Goal: Book appointment/travel/reservation

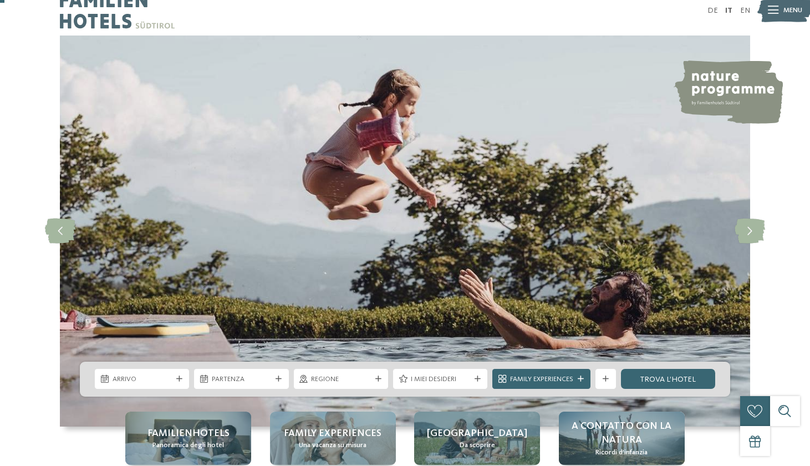
scroll to position [14, 0]
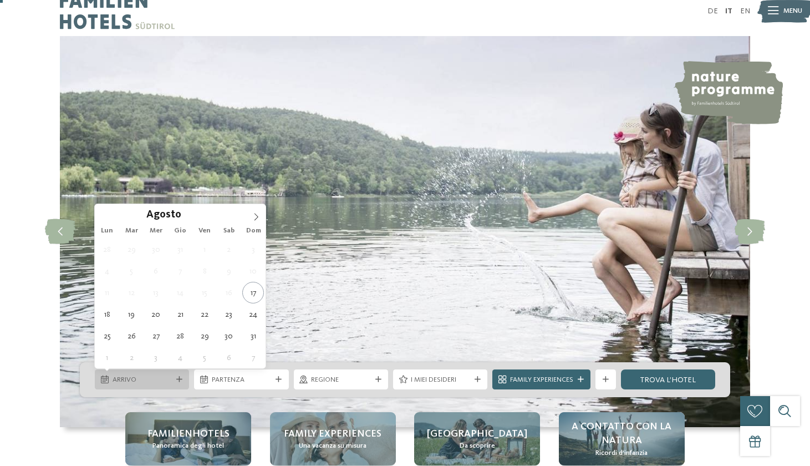
click at [166, 383] on span "Arrivo" at bounding box center [142, 380] width 59 height 10
type div "23.08.2025"
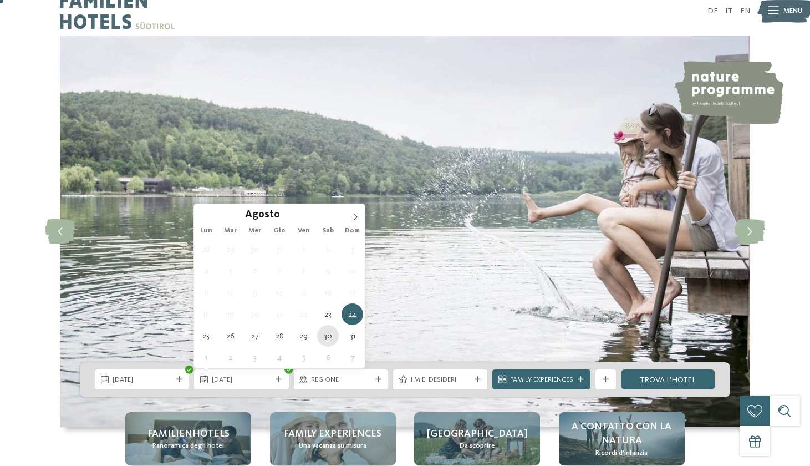
type div "30.08.2025"
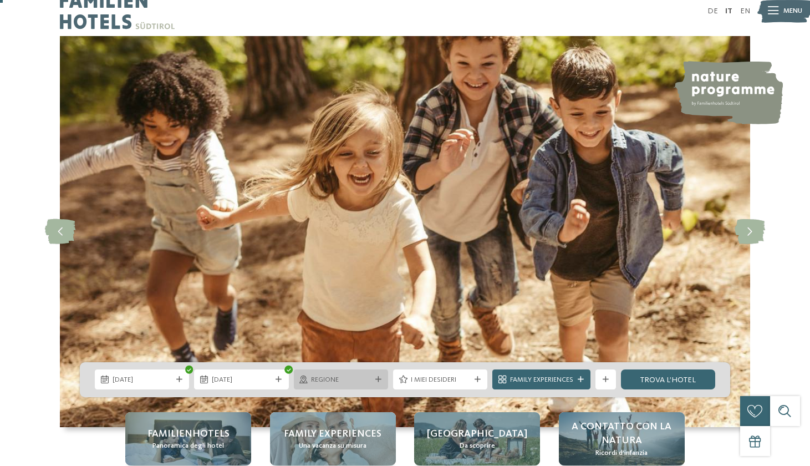
click at [341, 383] on span "Regione" at bounding box center [340, 380] width 59 height 10
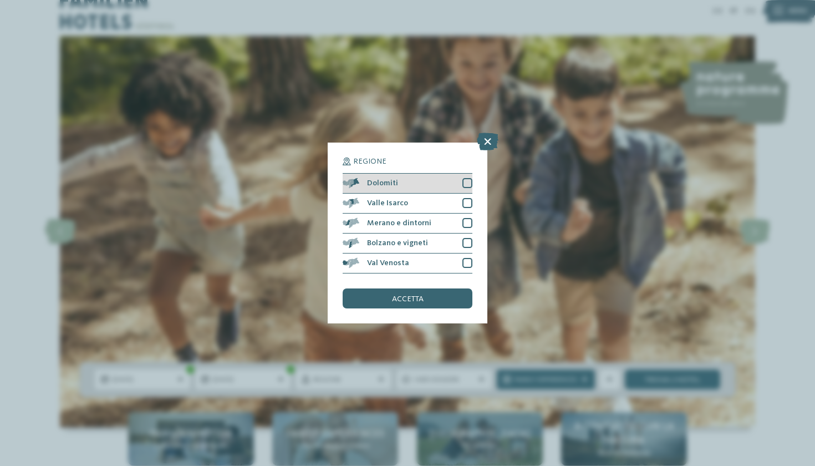
click at [468, 178] on div at bounding box center [468, 183] width 10 height 10
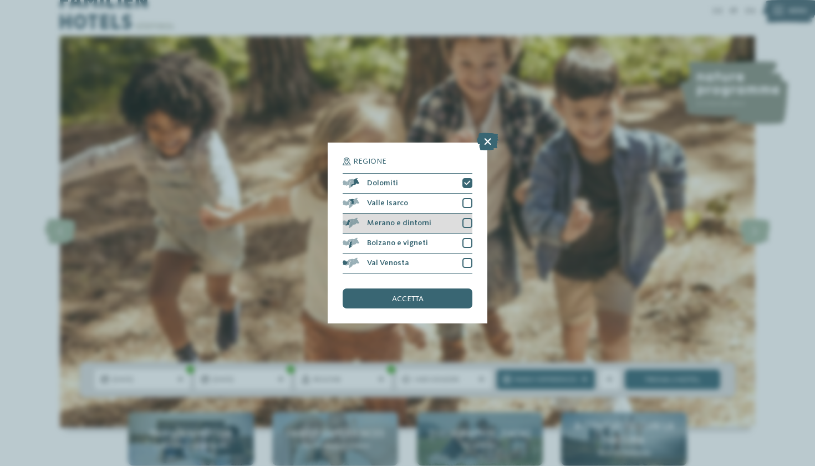
click at [468, 218] on div at bounding box center [468, 223] width 10 height 10
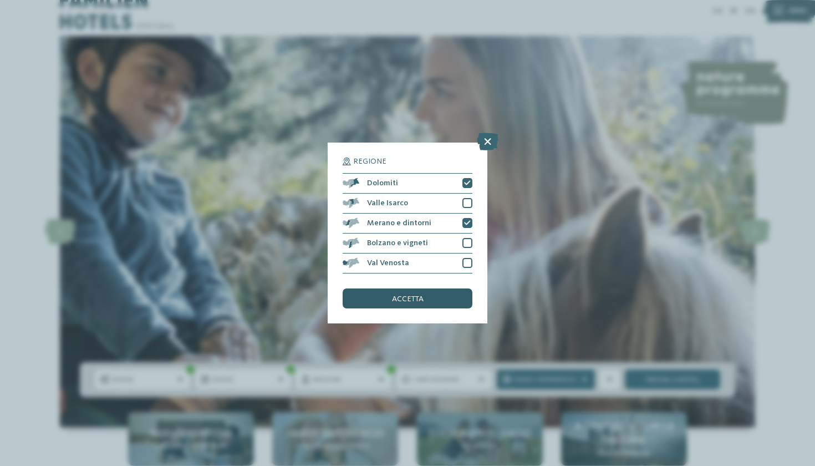
click at [424, 288] on div "accetta" at bounding box center [408, 298] width 130 height 20
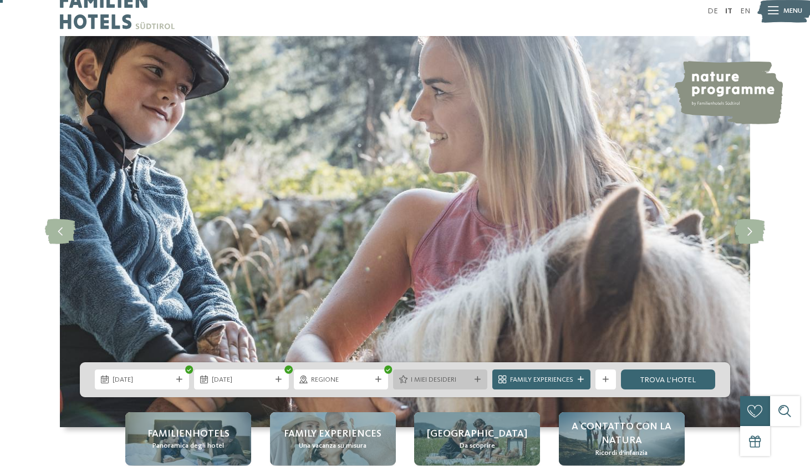
click at [421, 376] on span "I miei desideri" at bounding box center [440, 380] width 59 height 10
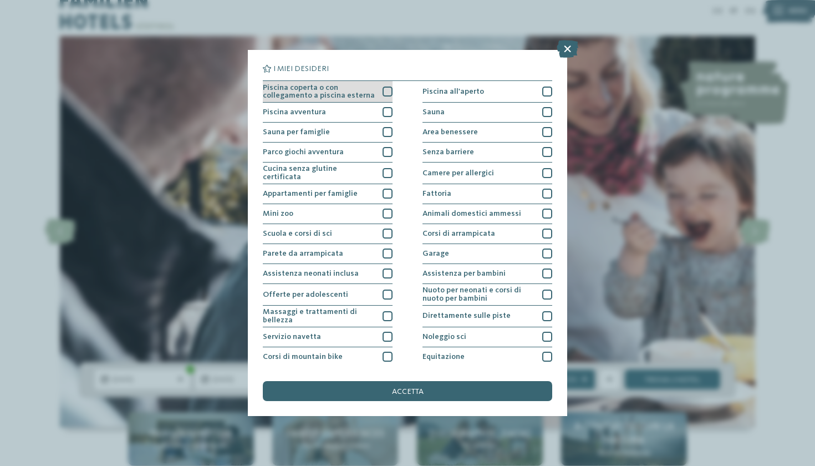
click at [386, 93] on div at bounding box center [388, 92] width 10 height 10
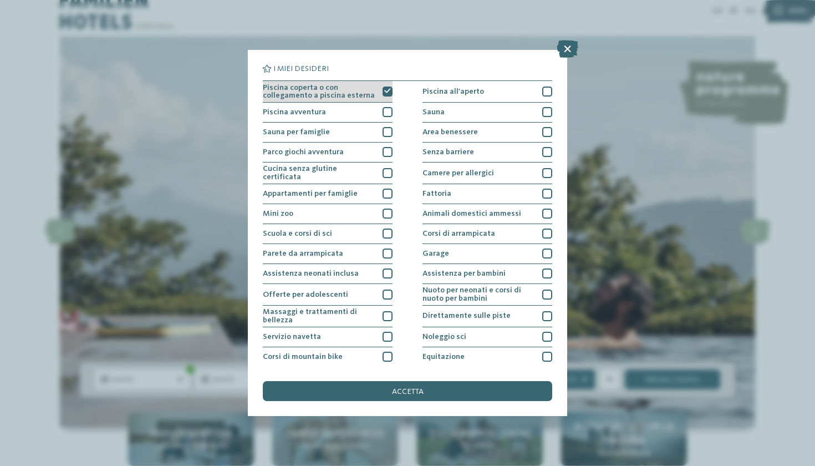
click at [384, 92] on icon at bounding box center [387, 91] width 7 height 6
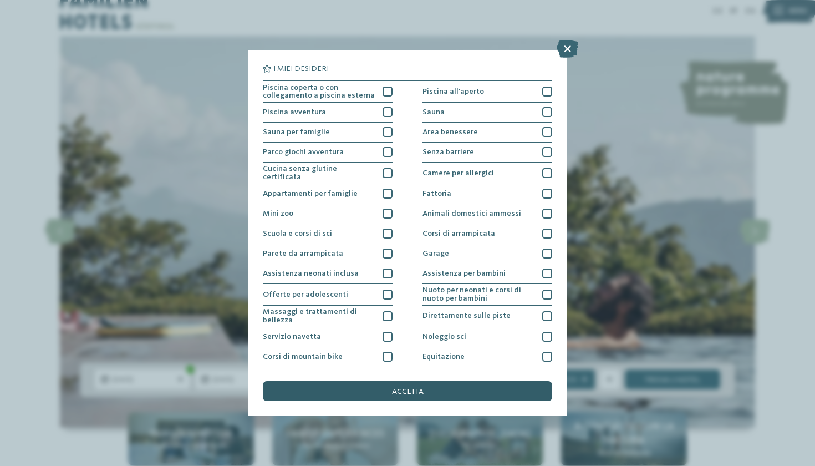
click at [403, 388] on span "accetta" at bounding box center [408, 392] width 32 height 8
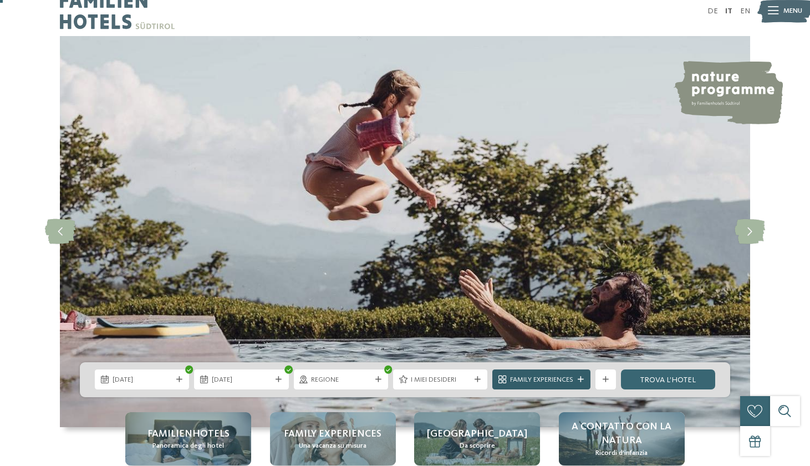
click at [546, 383] on span "Family Experiences" at bounding box center [541, 380] width 63 height 10
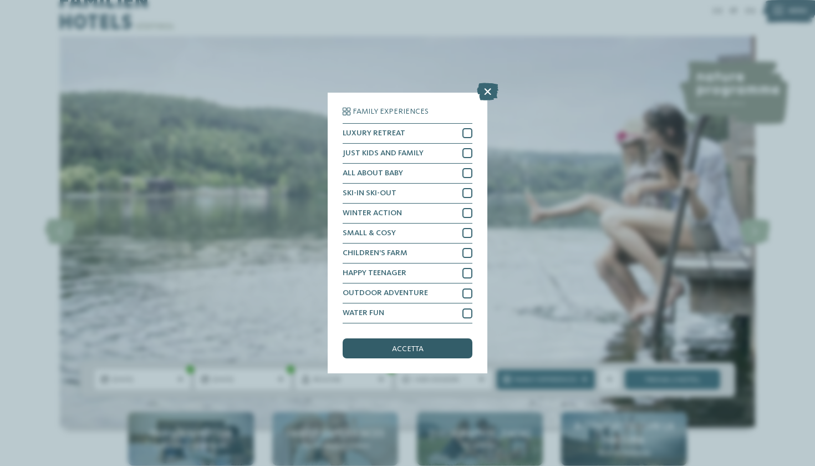
click at [449, 338] on div "accetta" at bounding box center [408, 348] width 130 height 20
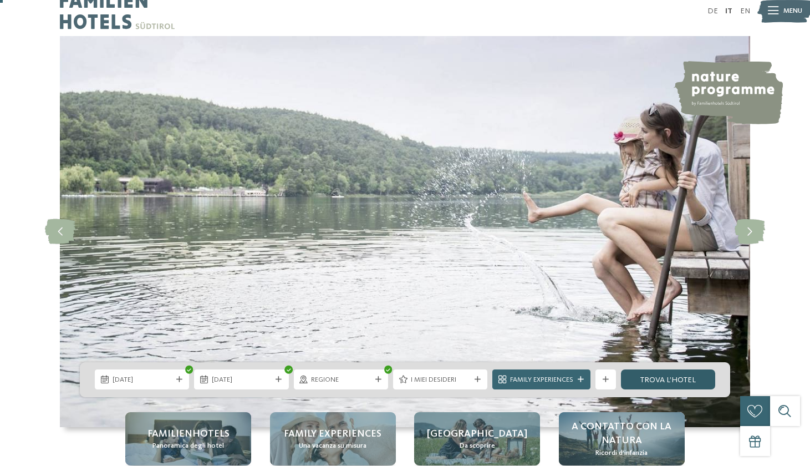
click at [673, 386] on link "trova l’hotel" at bounding box center [668, 379] width 94 height 20
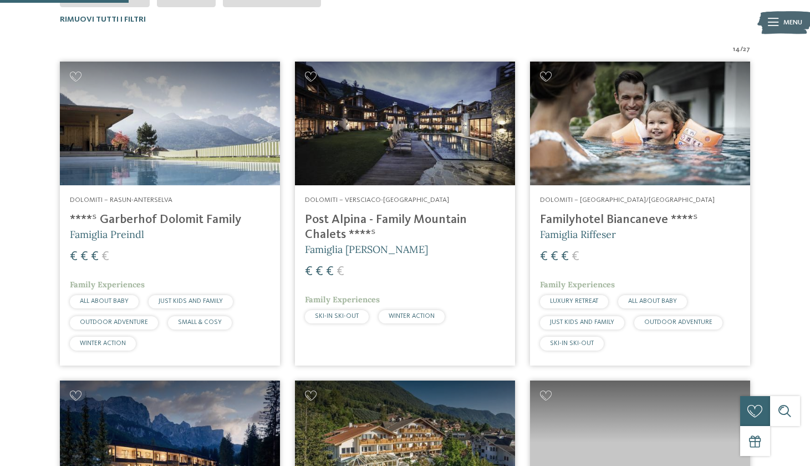
scroll to position [331, 0]
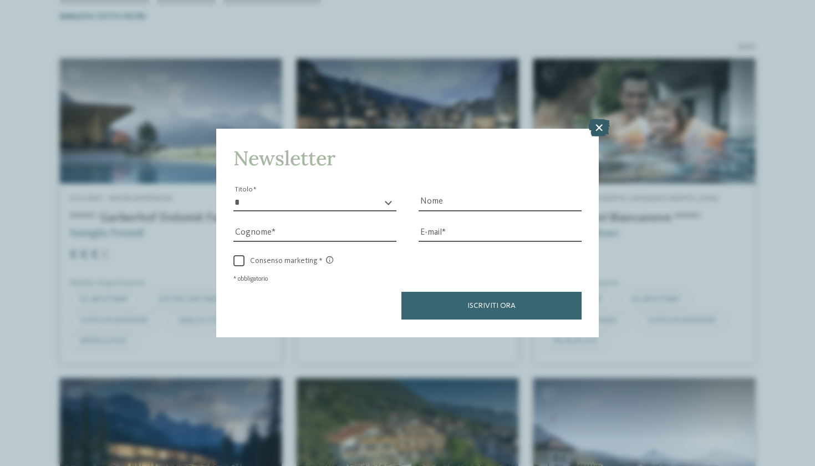
click at [598, 119] on icon at bounding box center [600, 128] width 22 height 18
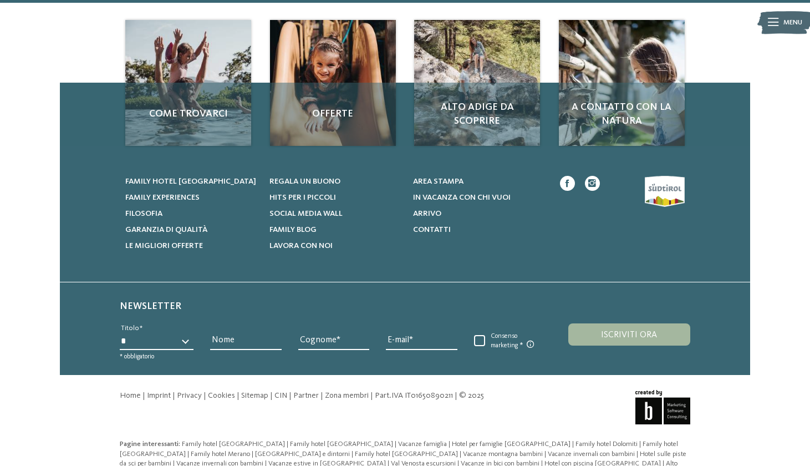
scroll to position [2072, 0]
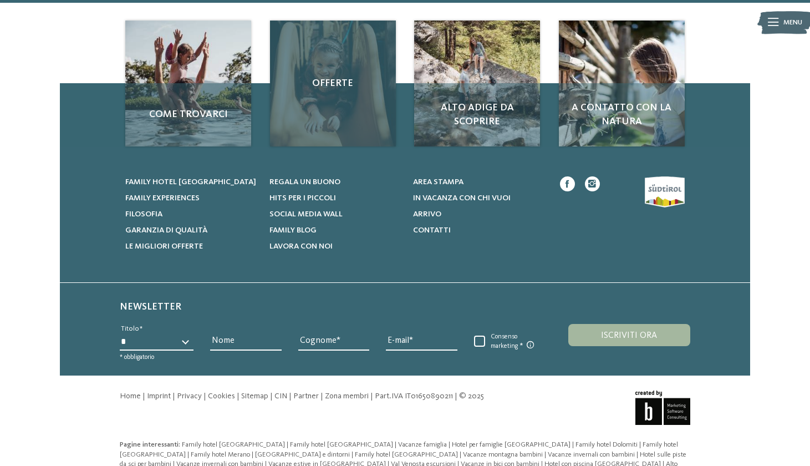
click at [340, 94] on div "Offerte" at bounding box center [333, 84] width 126 height 126
click at [338, 77] on span "Offerte" at bounding box center [333, 84] width 106 height 14
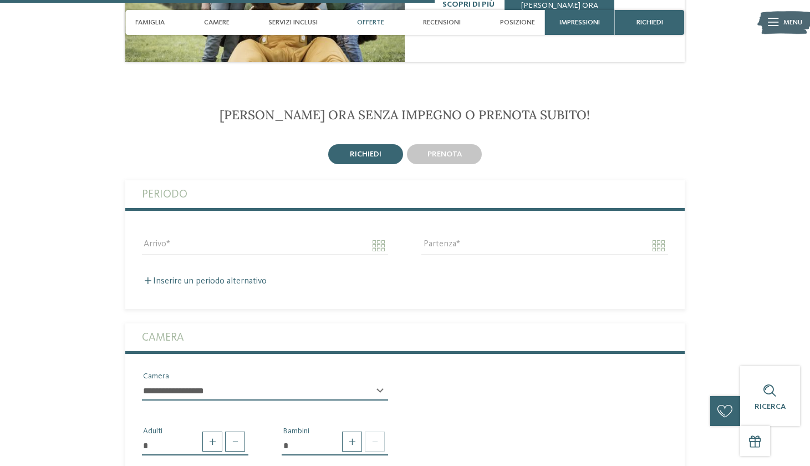
scroll to position [1625, 0]
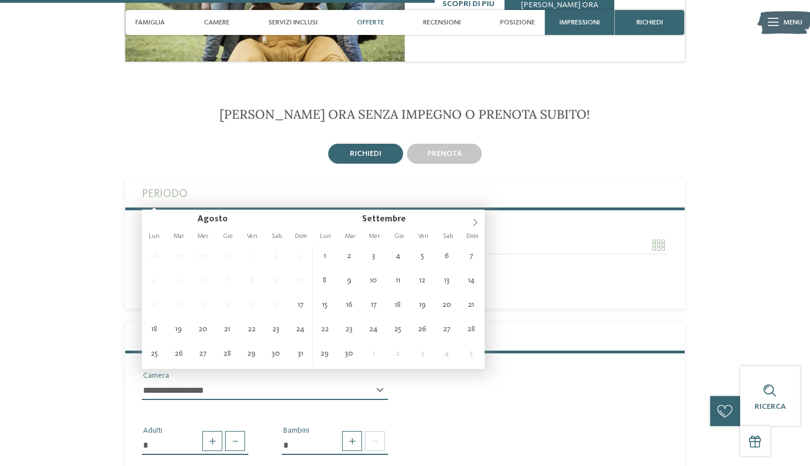
click at [383, 236] on input "Arrivo" at bounding box center [265, 245] width 246 height 19
type input "**********"
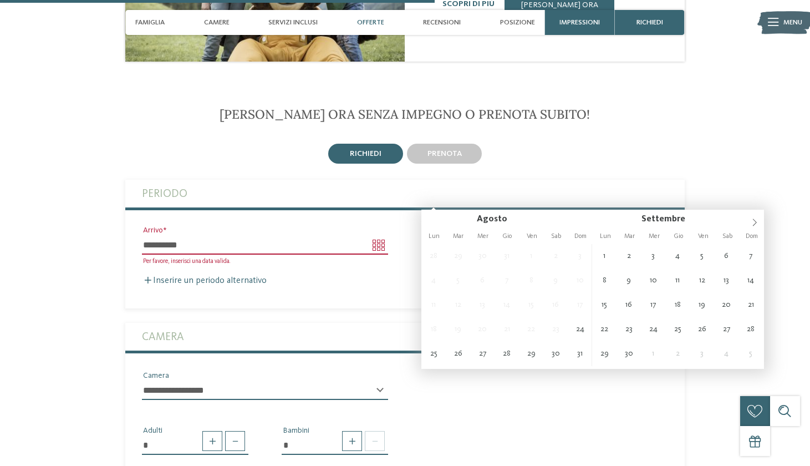
type input "**********"
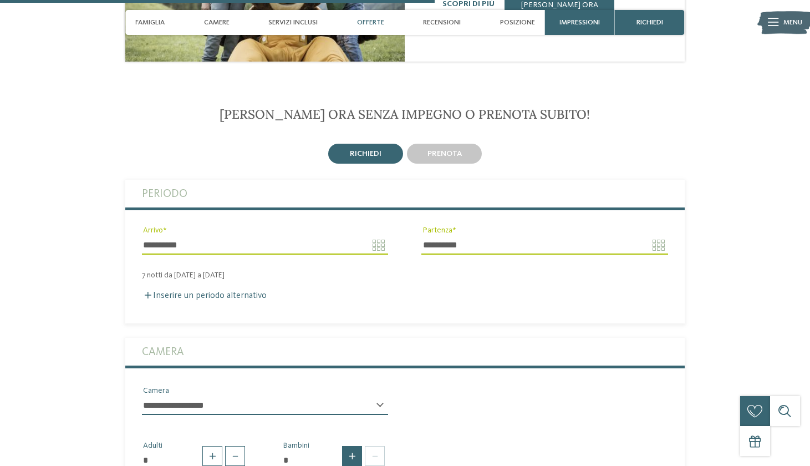
click at [354, 446] on span at bounding box center [352, 456] width 20 height 20
type input "*"
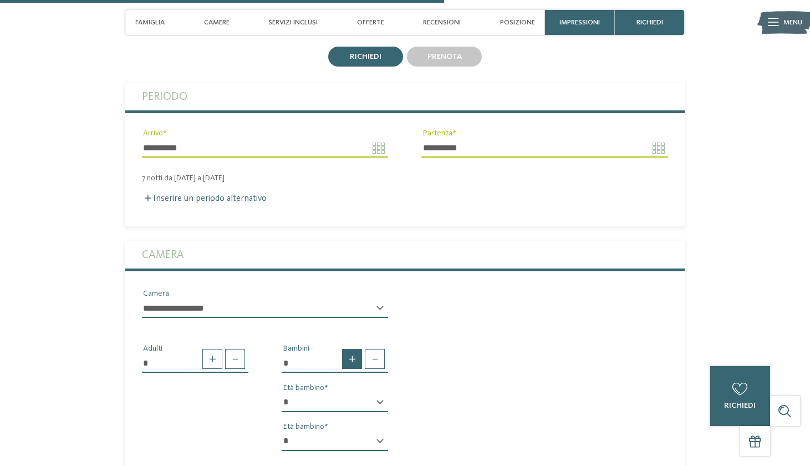
scroll to position [1733, 0]
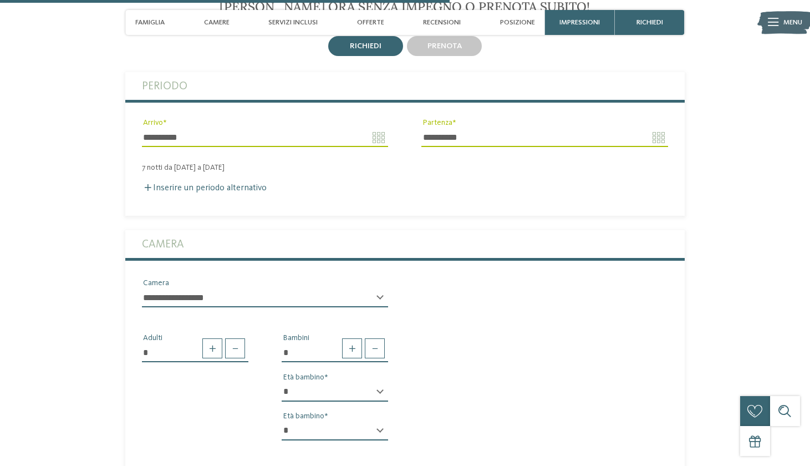
select select "*"
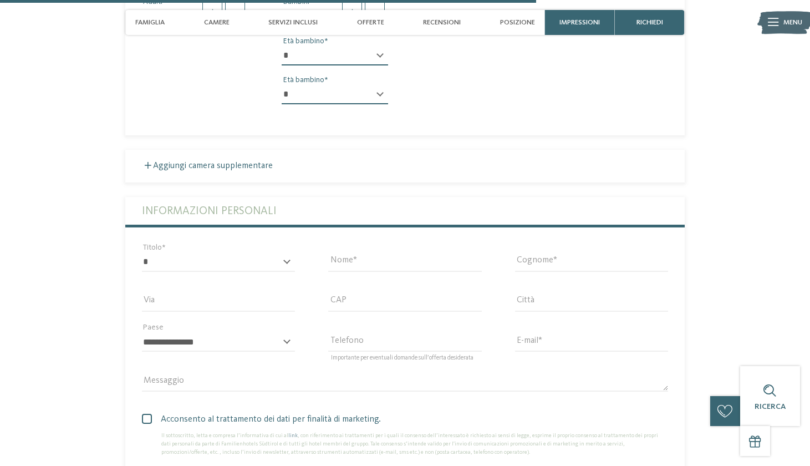
scroll to position [2078, 0]
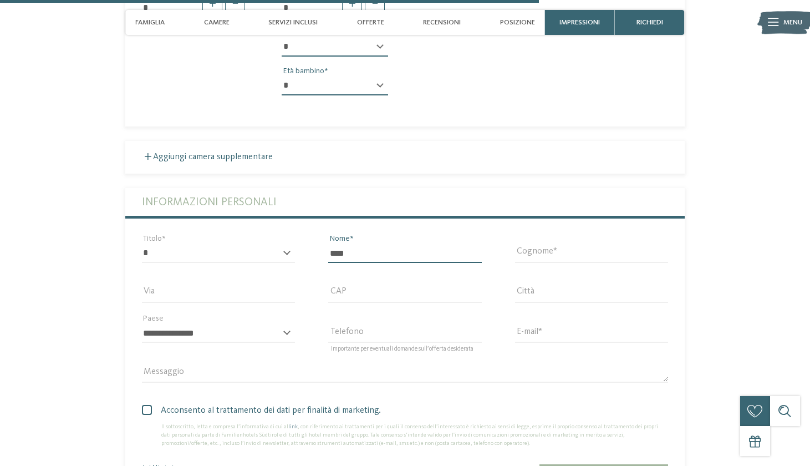
type input "****"
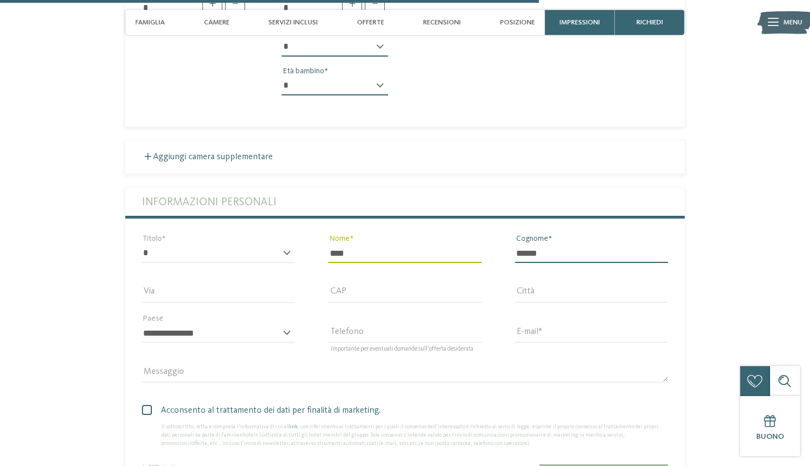
type input "******"
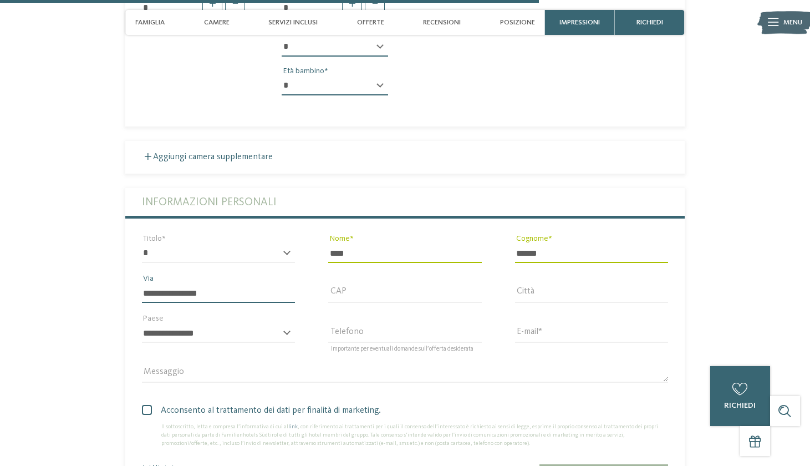
type input "**********"
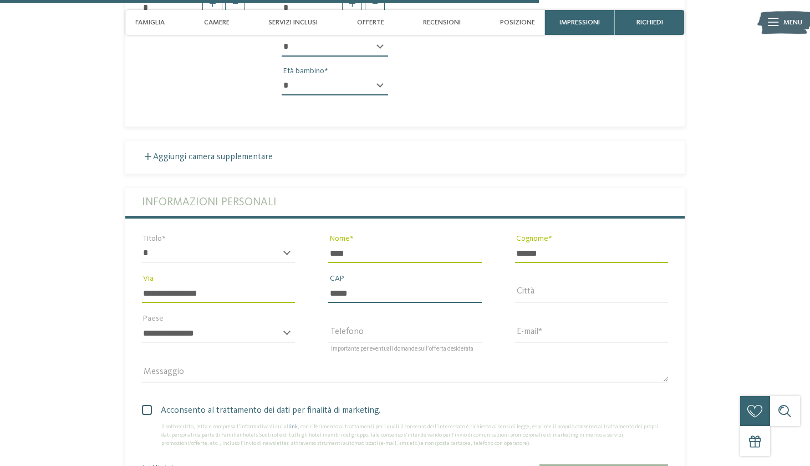
type input "*****"
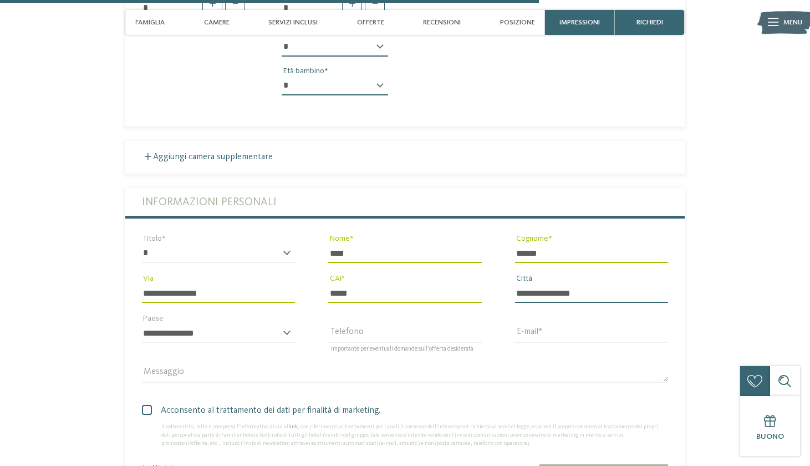
type input "**********"
select select "**"
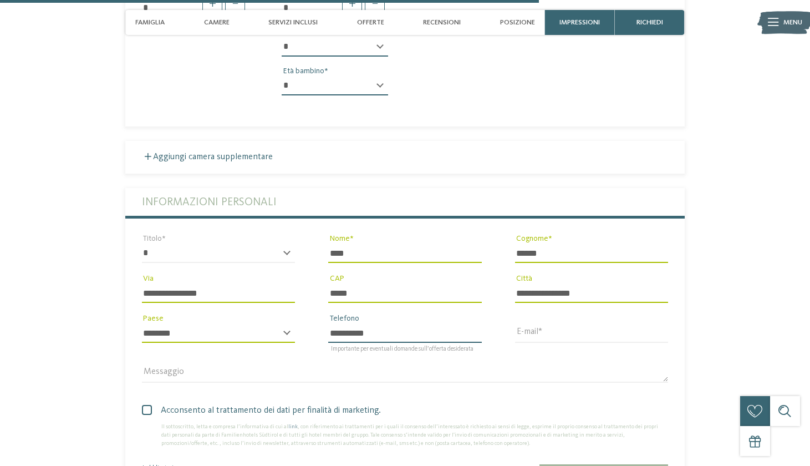
type input "**********"
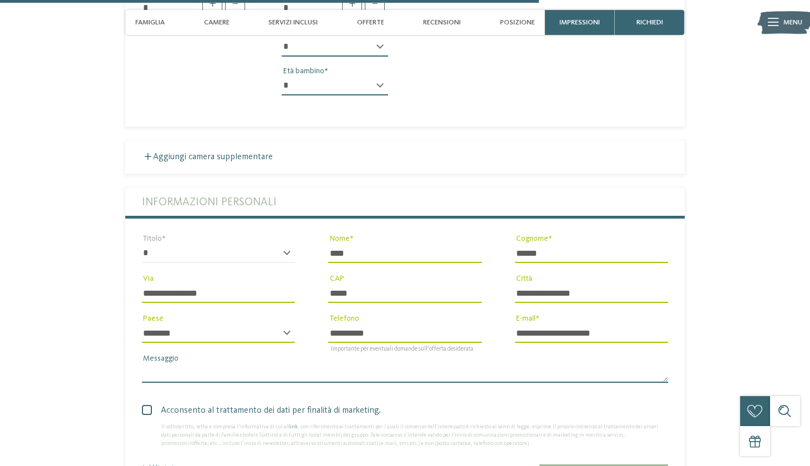
click at [366, 364] on textarea "Messaggio" at bounding box center [405, 373] width 526 height 19
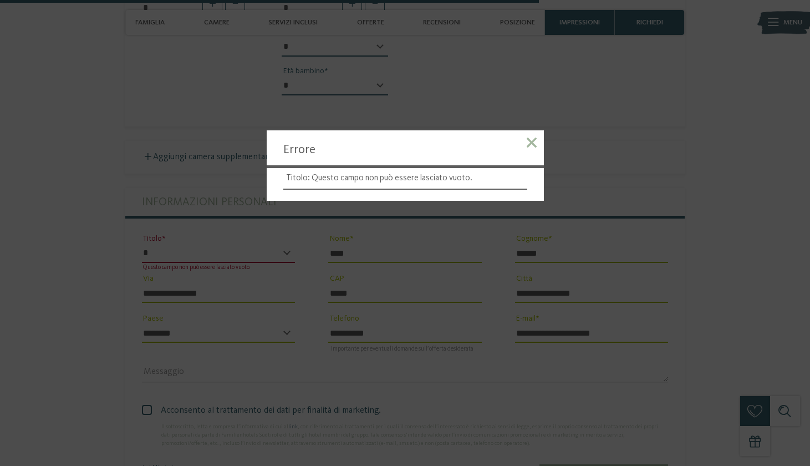
click at [535, 147] on span at bounding box center [532, 143] width 10 height 10
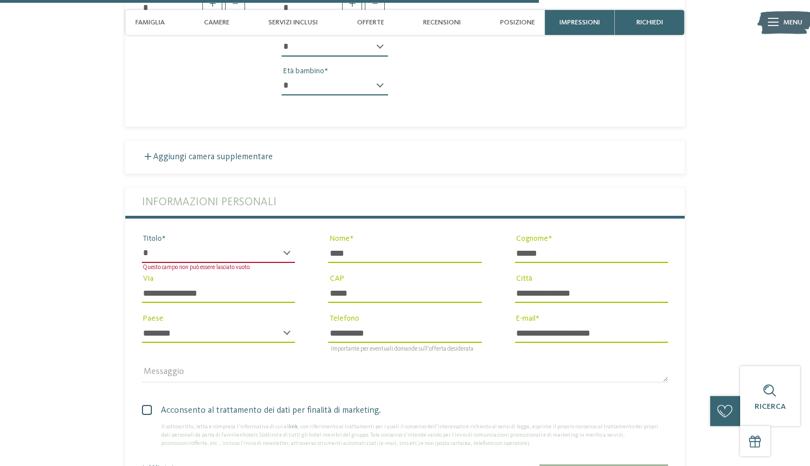
select select "*"
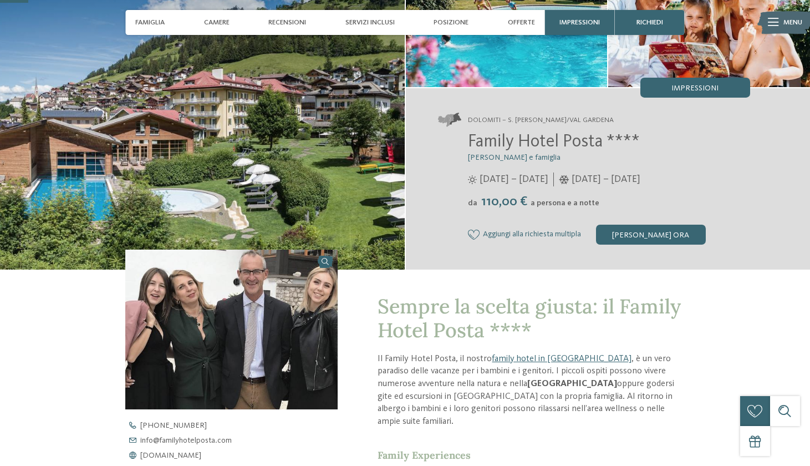
scroll to position [115, 0]
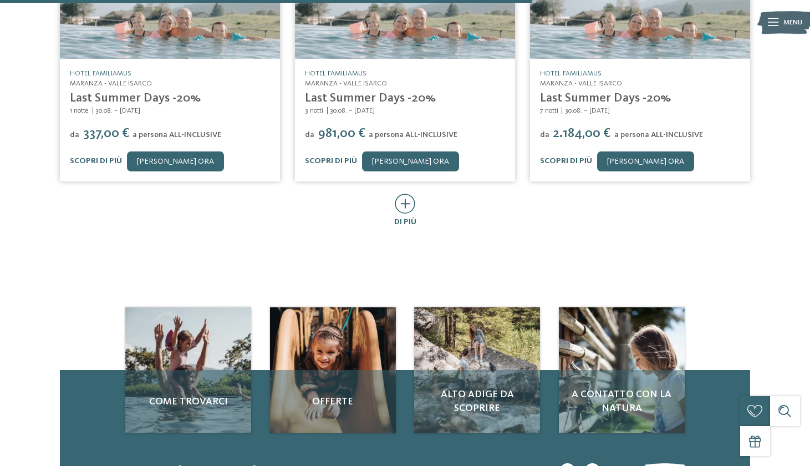
scroll to position [586, 0]
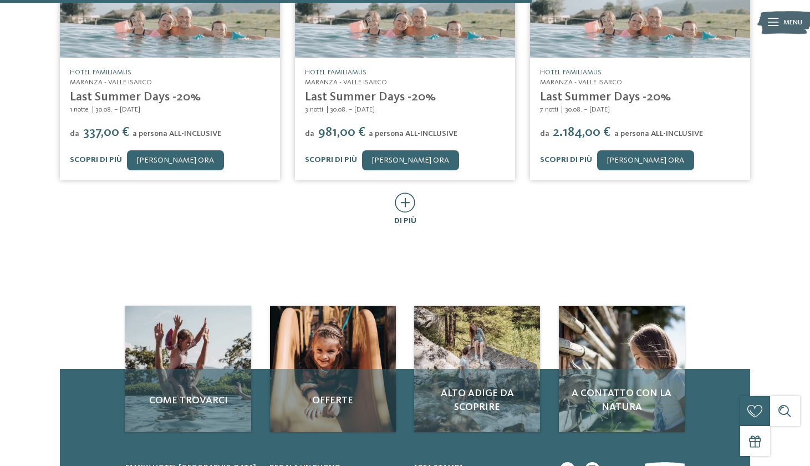
click at [408, 205] on icon at bounding box center [405, 202] width 21 height 20
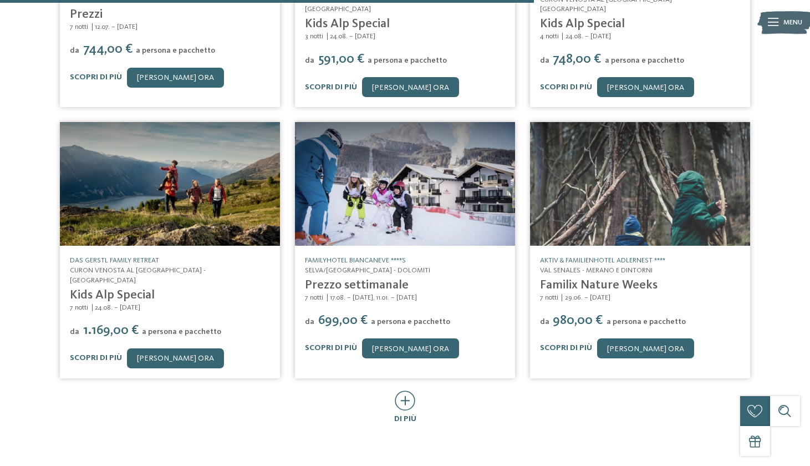
scroll to position [931, 0]
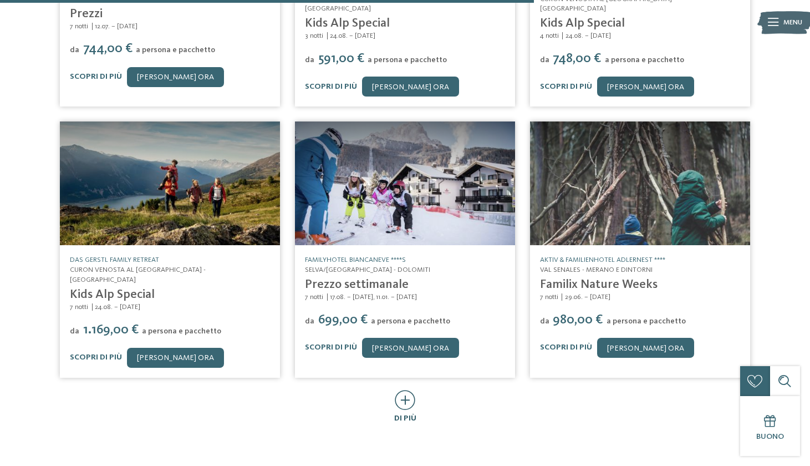
click at [408, 390] on icon at bounding box center [405, 400] width 21 height 20
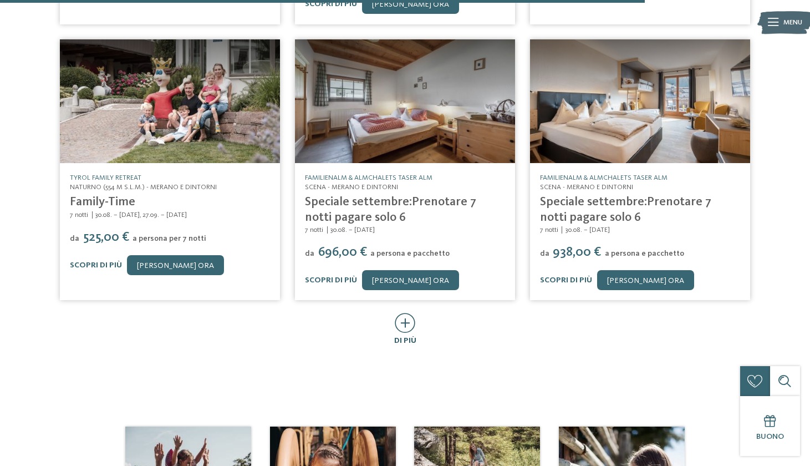
scroll to position [1575, 0]
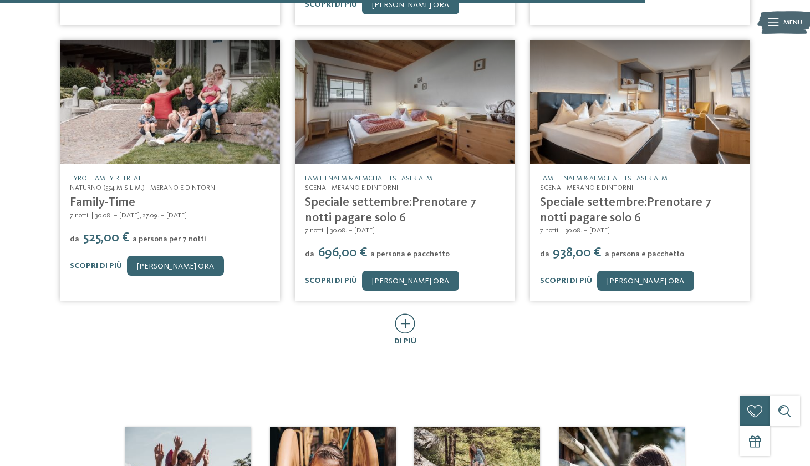
click at [404, 313] on icon at bounding box center [405, 323] width 21 height 20
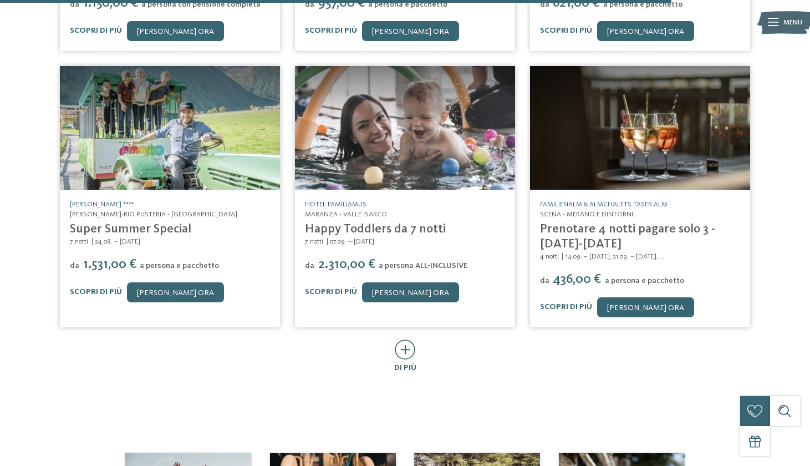
scroll to position [2091, 0]
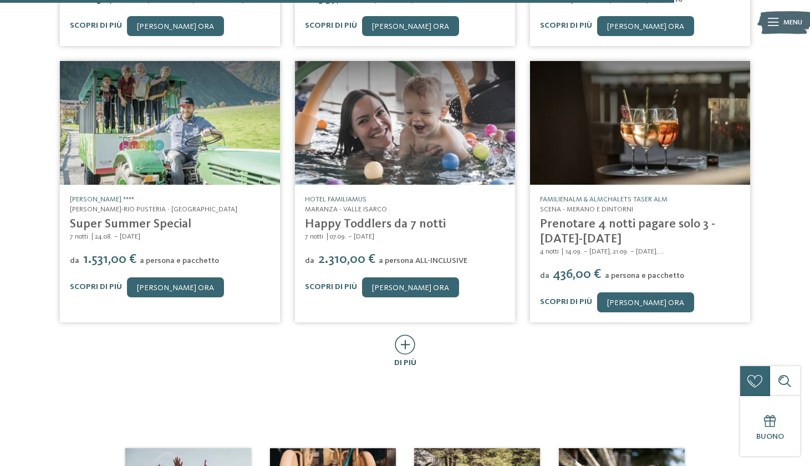
click at [411, 335] on icon at bounding box center [405, 345] width 21 height 20
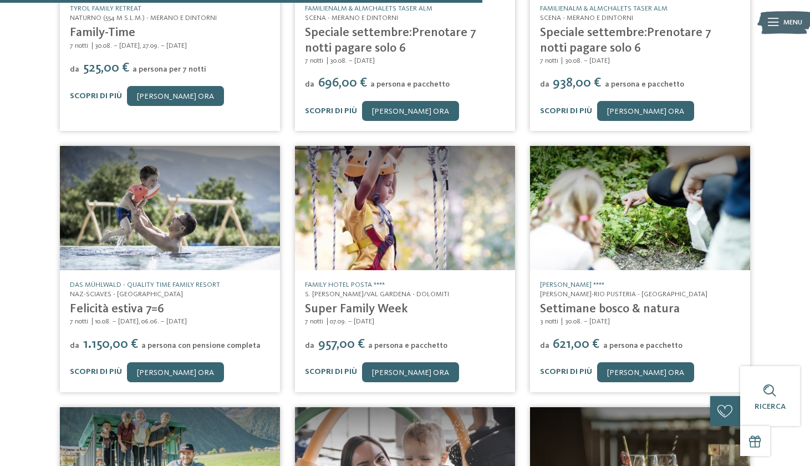
scroll to position [881, 0]
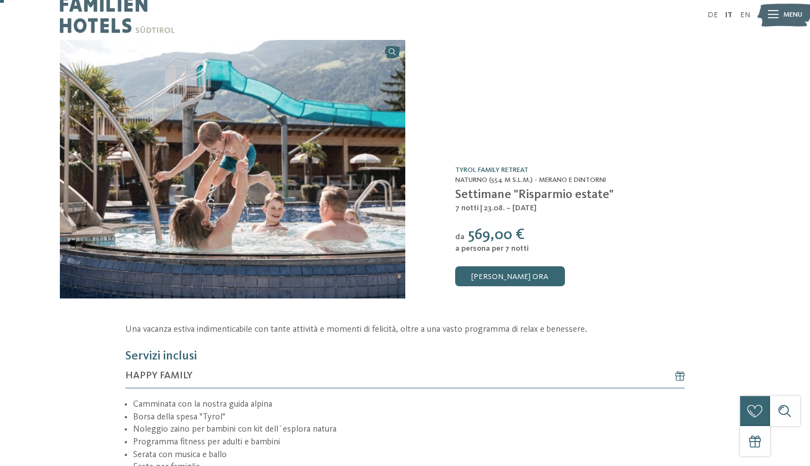
scroll to position [11, 0]
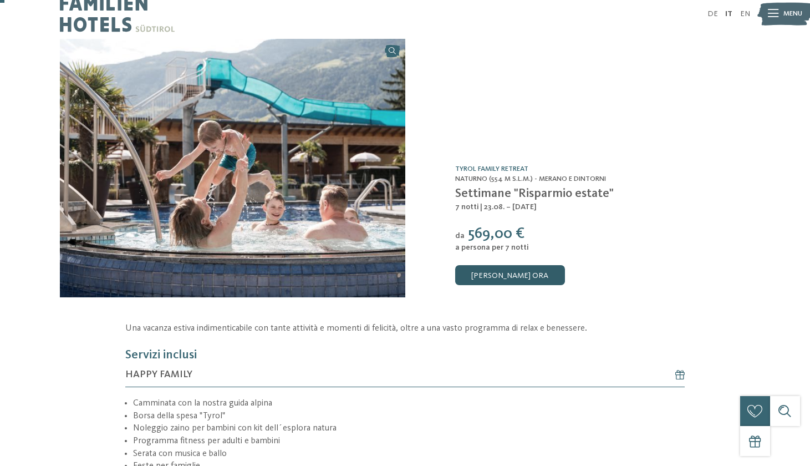
click at [485, 267] on link "[PERSON_NAME] ora" at bounding box center [510, 275] width 110 height 20
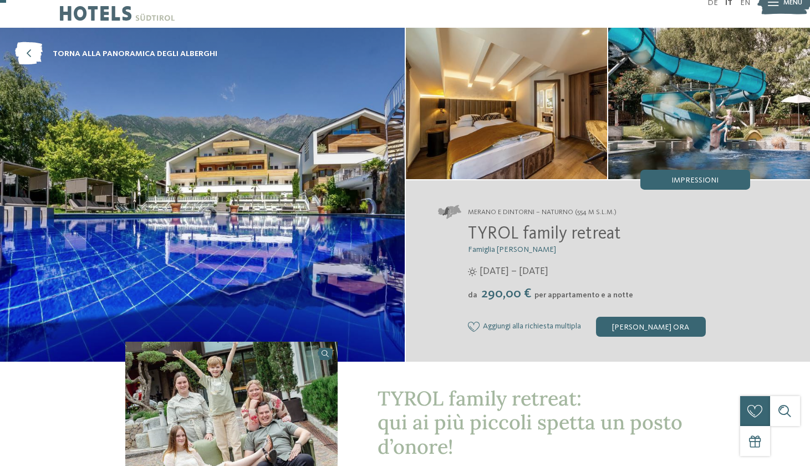
scroll to position [21, 0]
